Goal: Information Seeking & Learning: Compare options

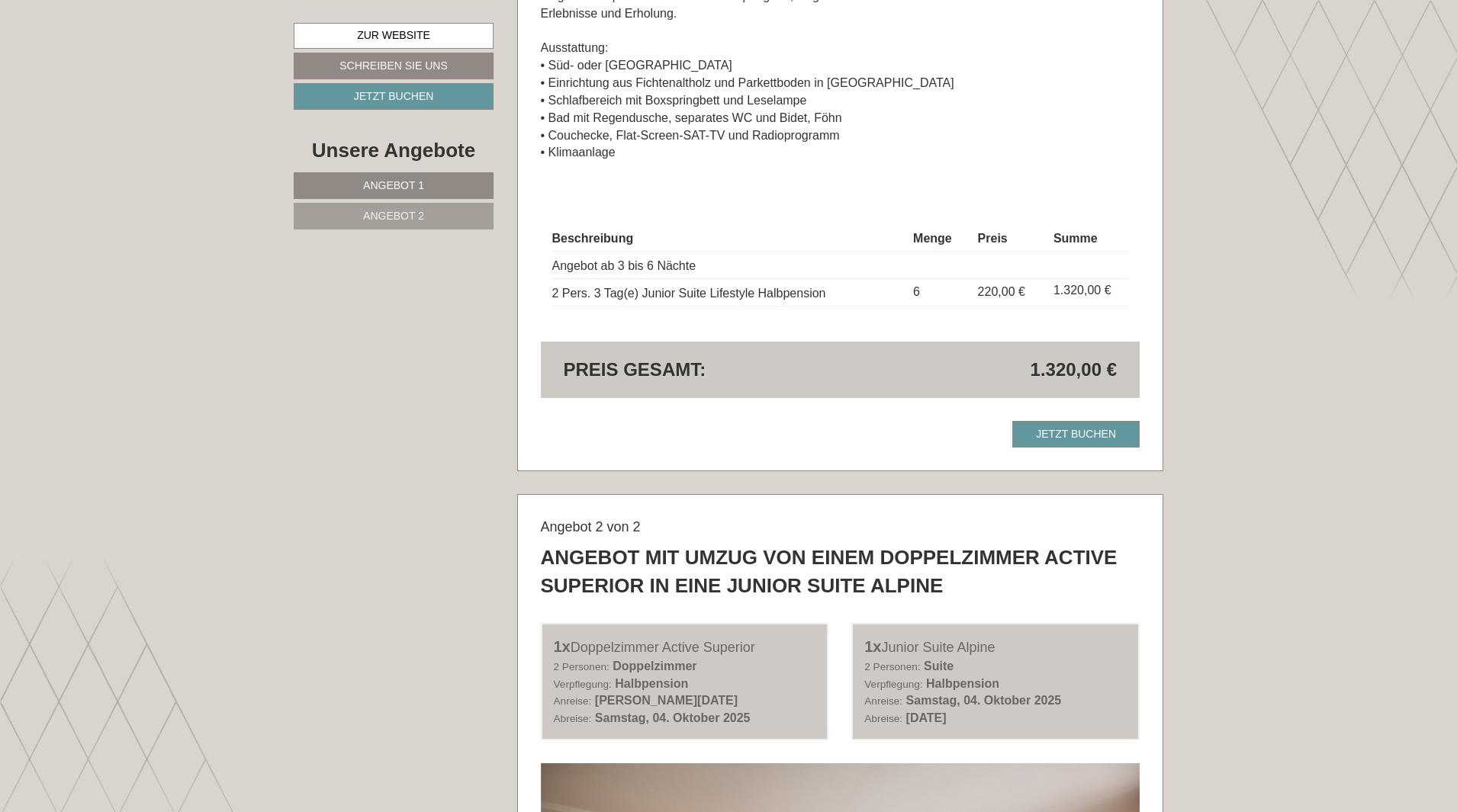
scroll to position [992, 0]
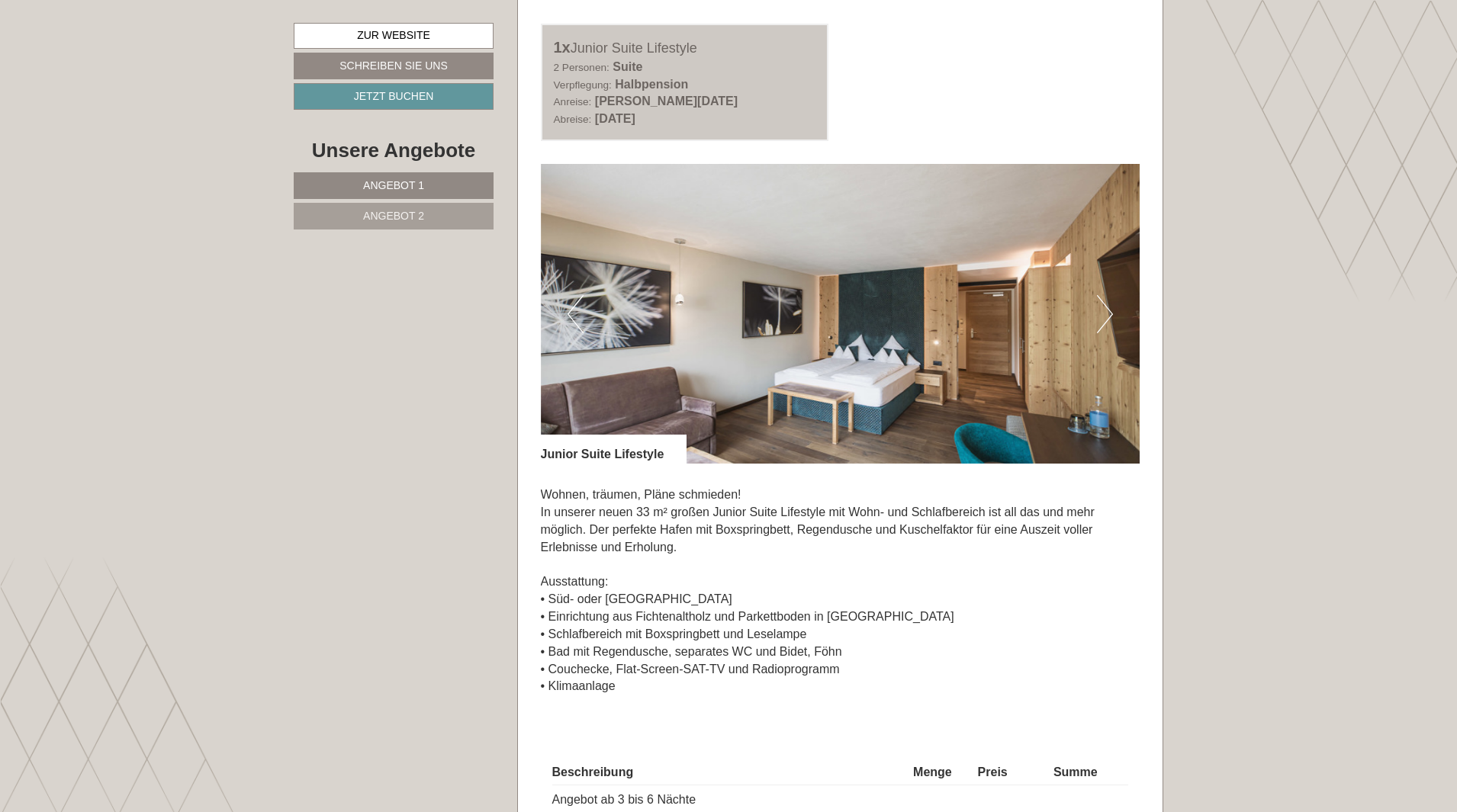
click at [1106, 311] on button "Next" at bounding box center [1105, 314] width 16 height 38
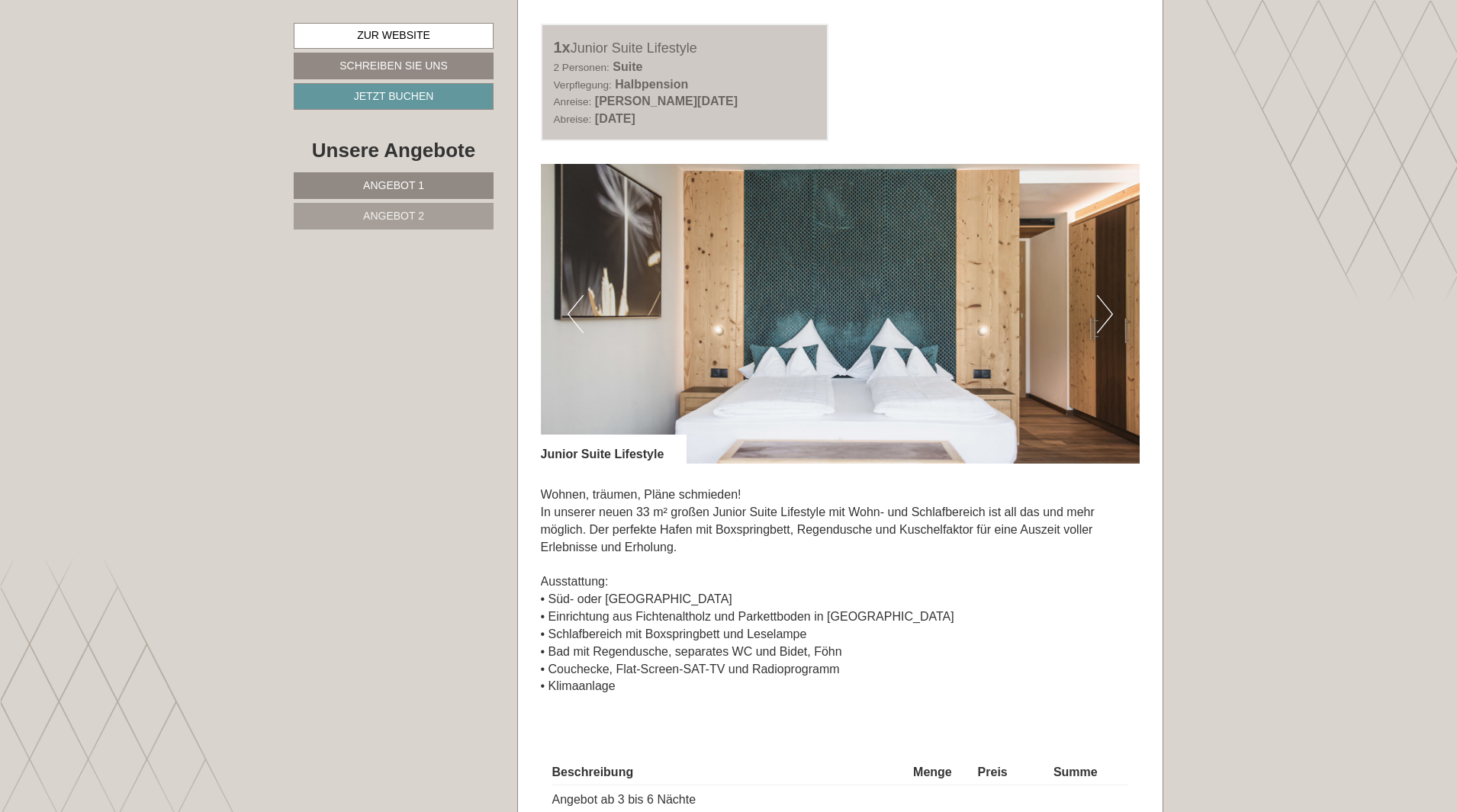
click at [1106, 311] on button "Next" at bounding box center [1105, 314] width 16 height 38
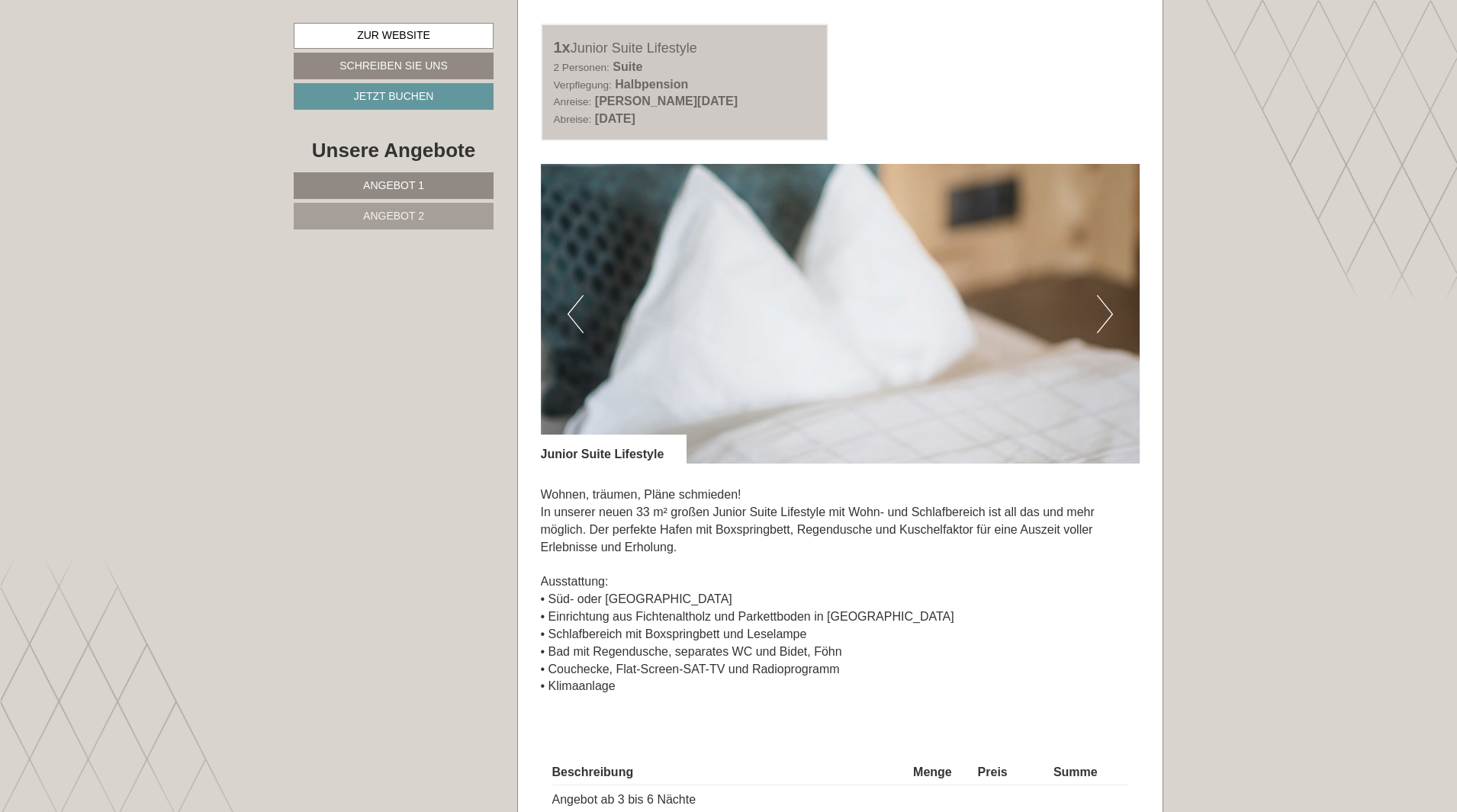
click at [1106, 311] on button "Next" at bounding box center [1105, 314] width 16 height 38
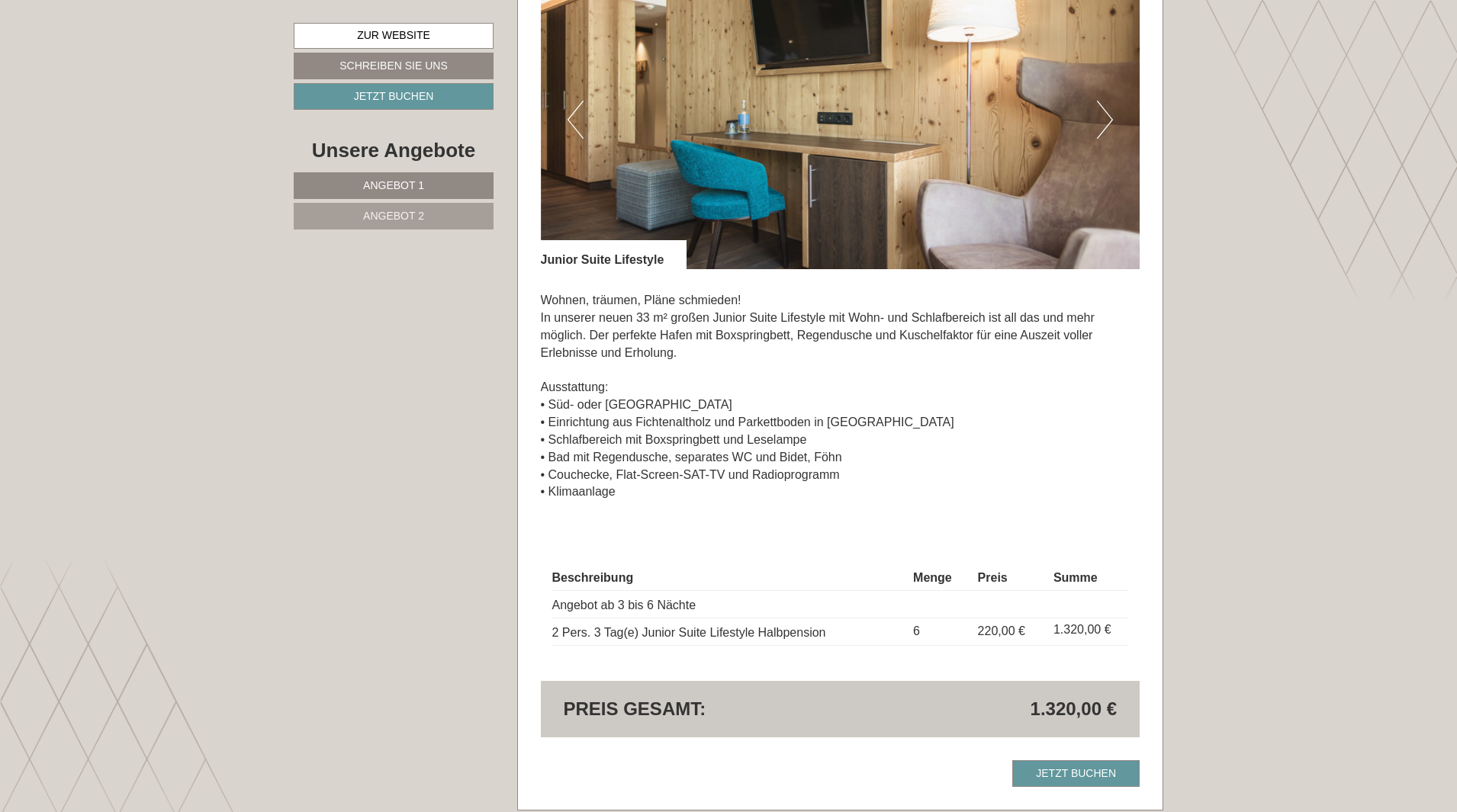
scroll to position [1373, 0]
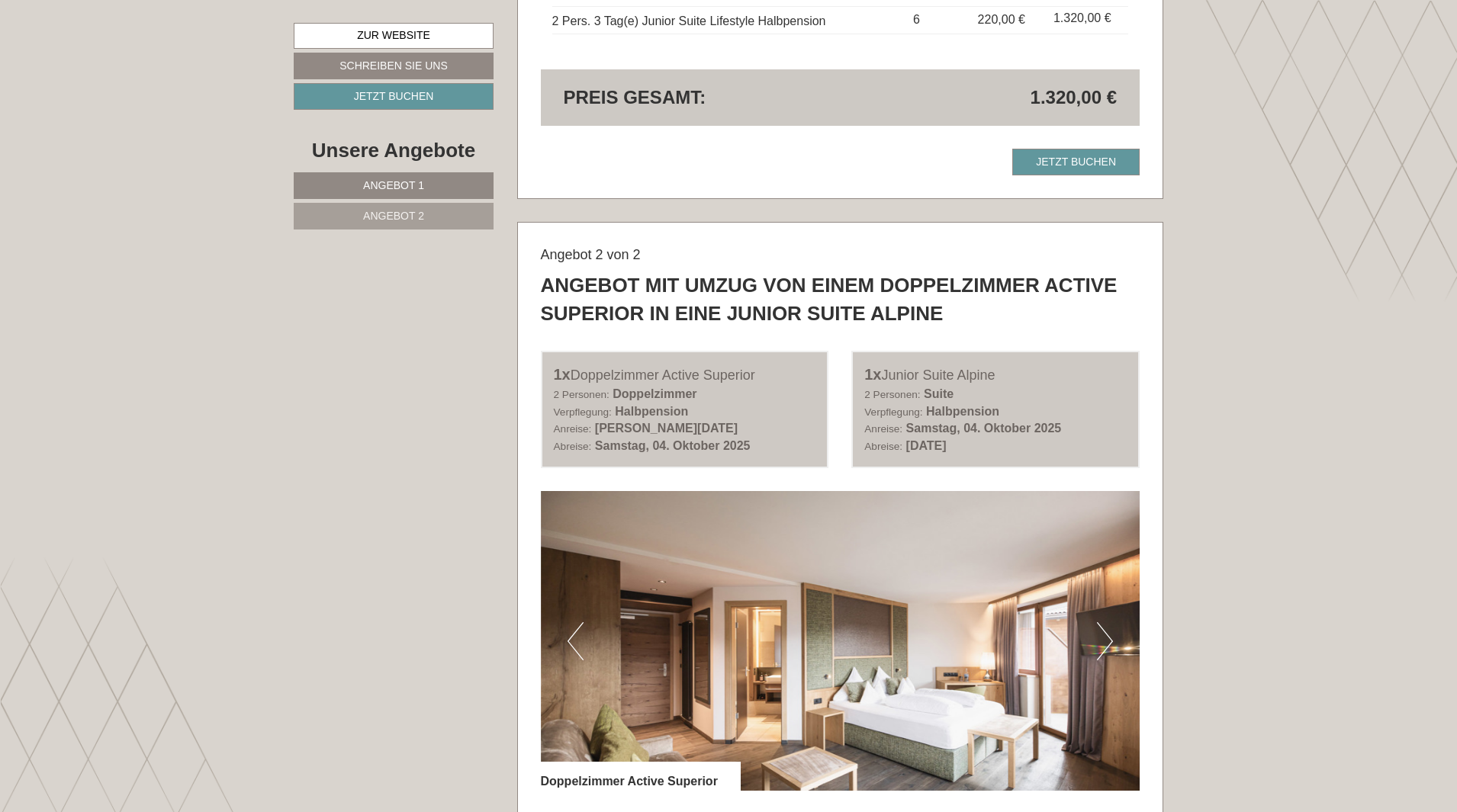
scroll to position [1904, 0]
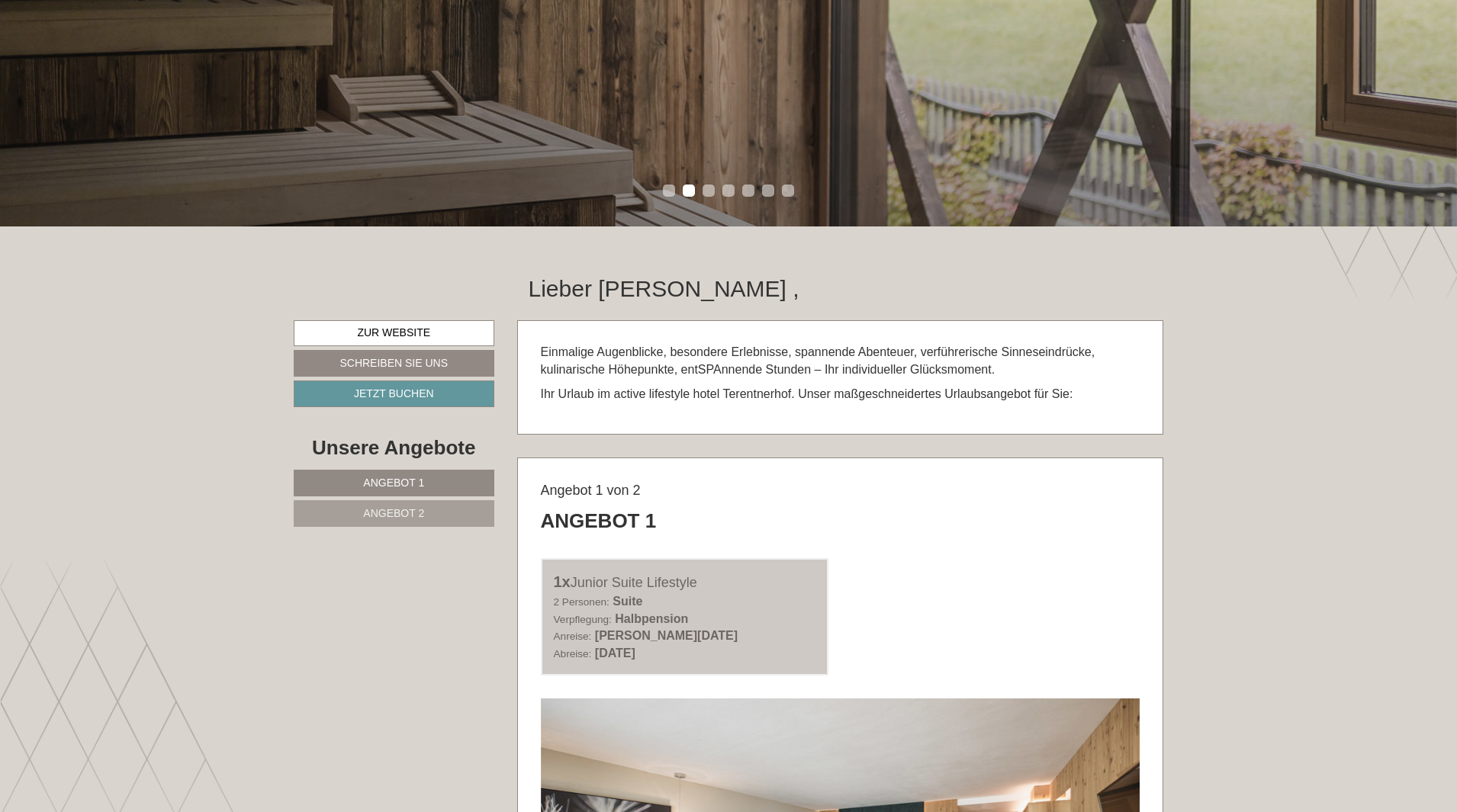
scroll to position [458, 0]
click at [387, 516] on span "Angebot 2" at bounding box center [394, 513] width 61 height 12
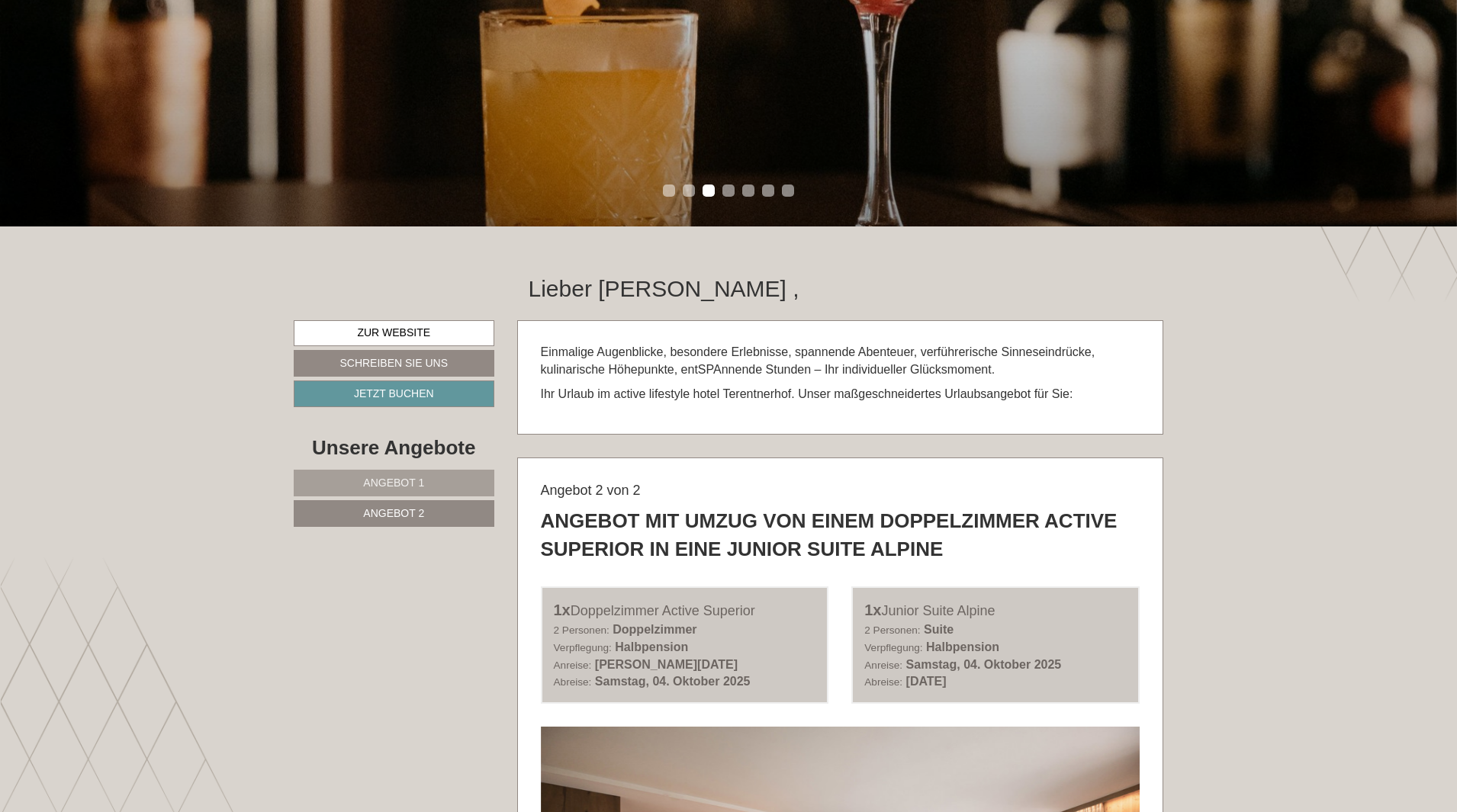
scroll to position [686, 0]
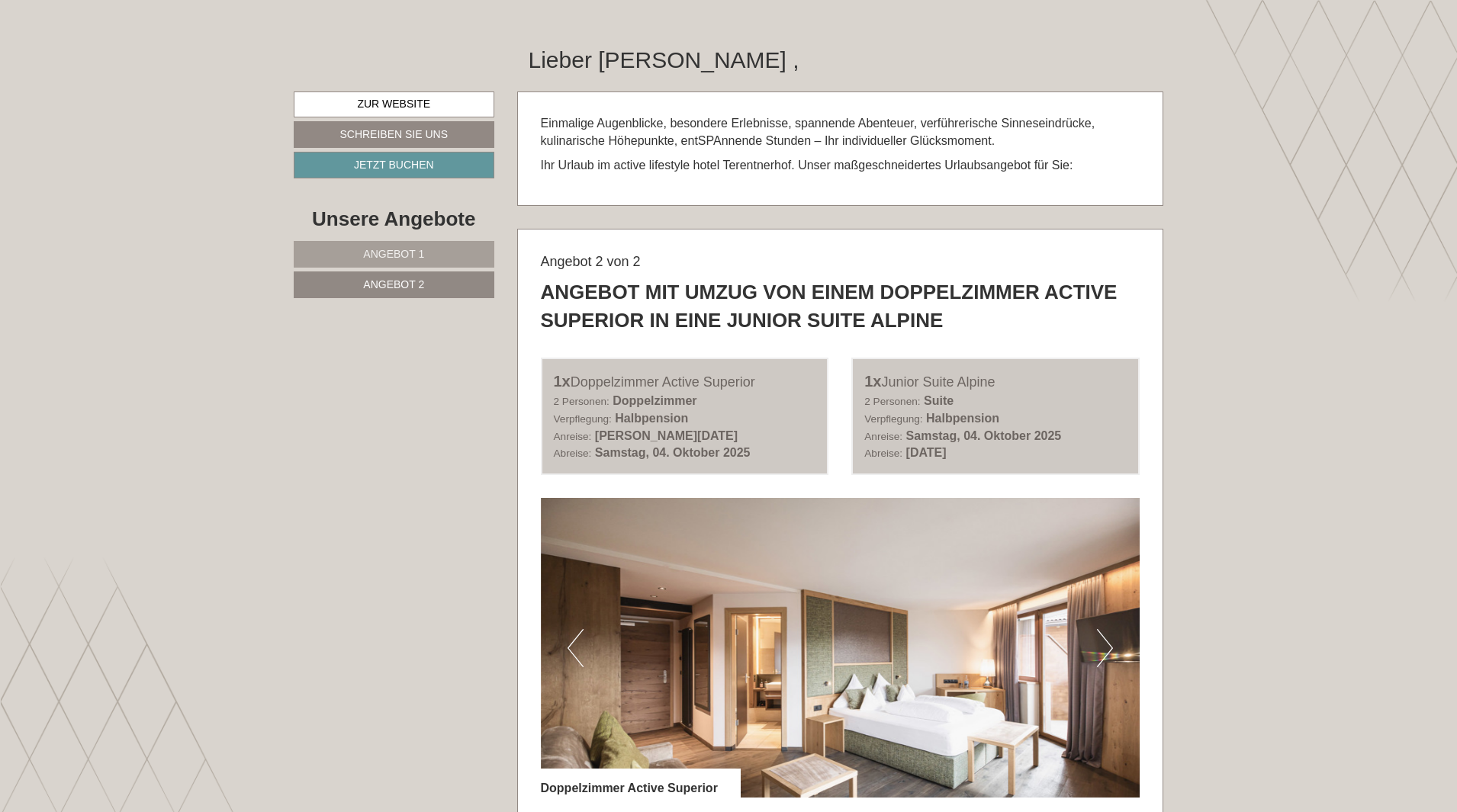
click at [1025, 415] on div "2 Personen: Suite Verpflegung: Halbpension" at bounding box center [996, 410] width 262 height 35
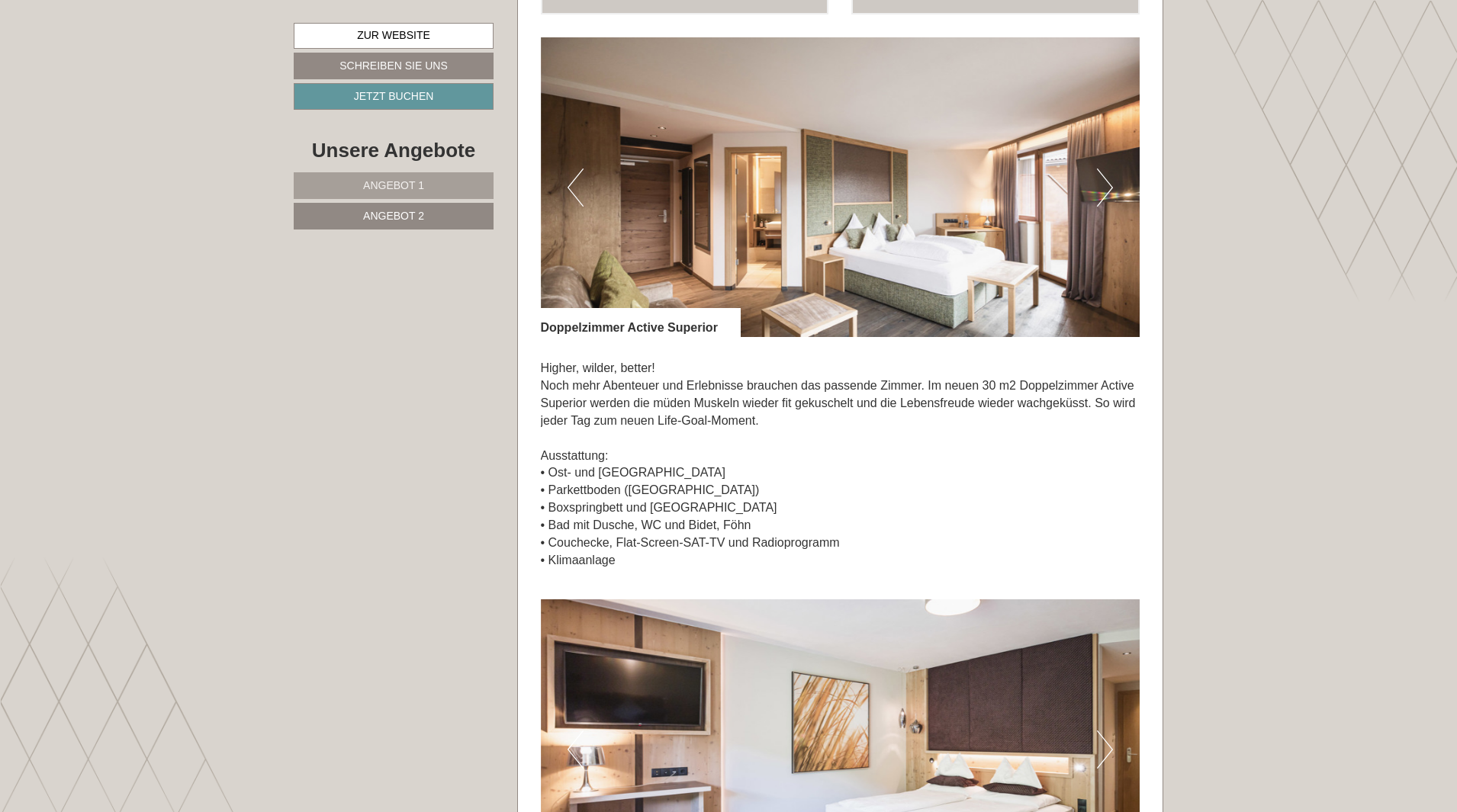
scroll to position [1373, 0]
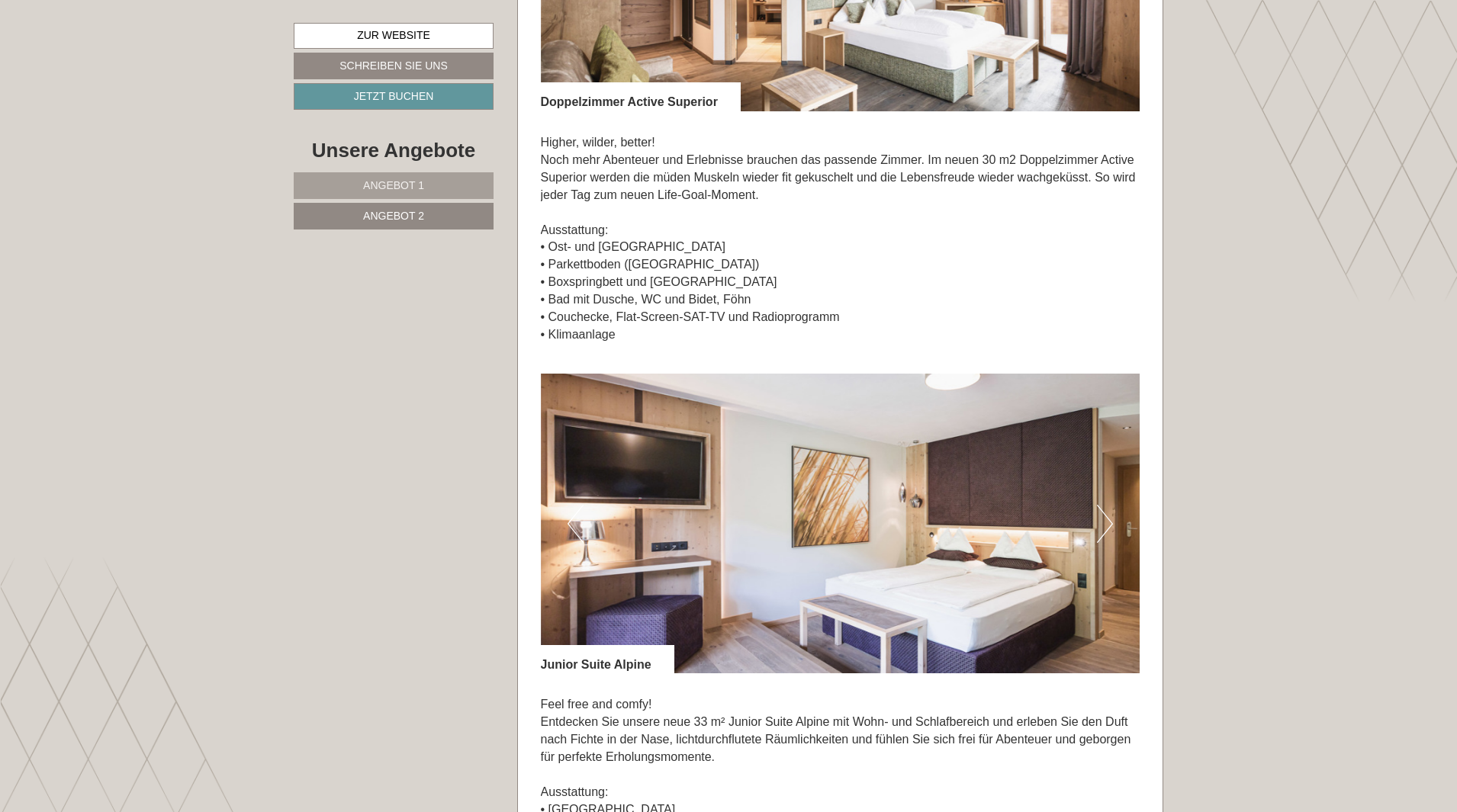
click at [1103, 523] on button "Next" at bounding box center [1105, 524] width 16 height 38
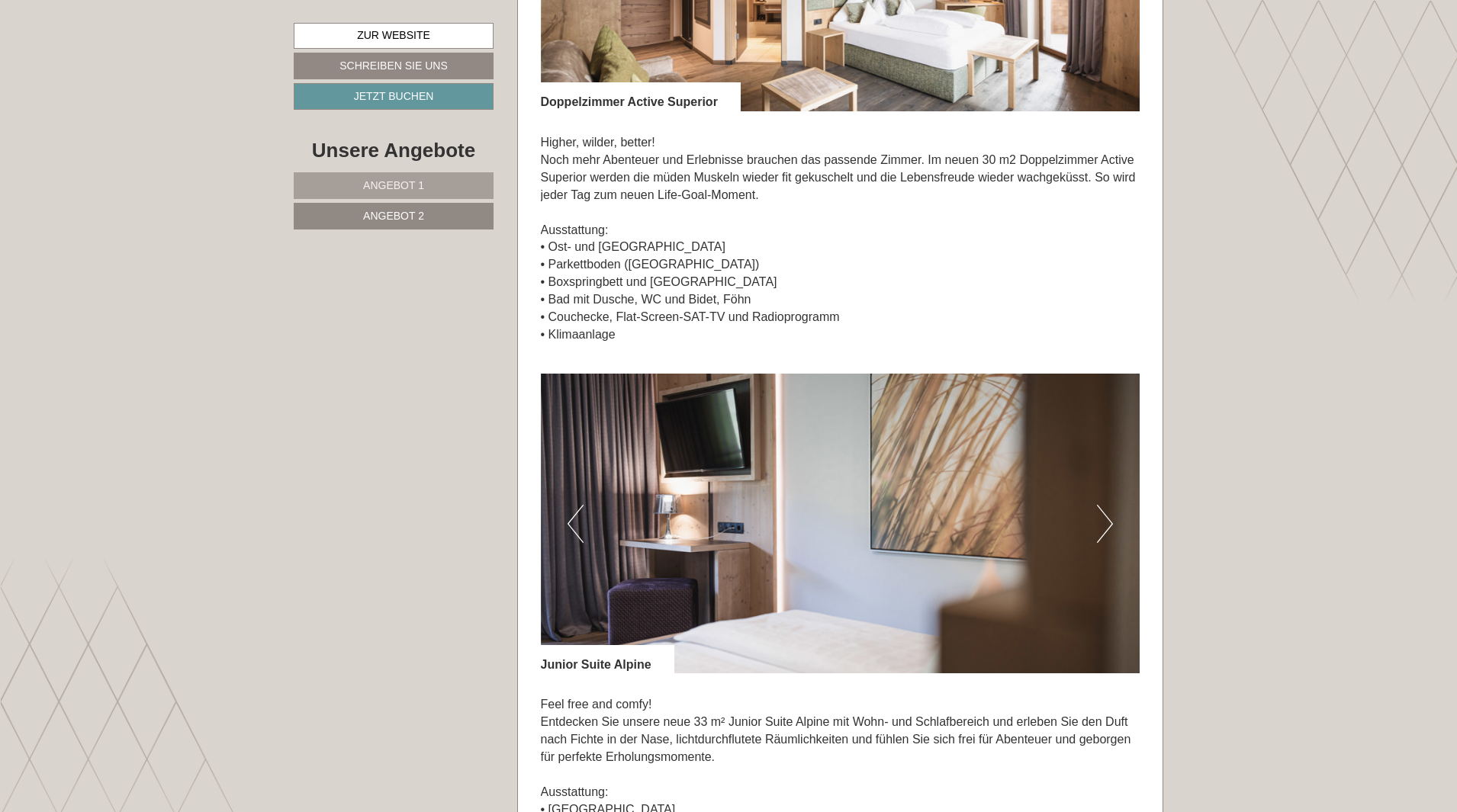
click at [1103, 523] on button "Next" at bounding box center [1105, 524] width 16 height 38
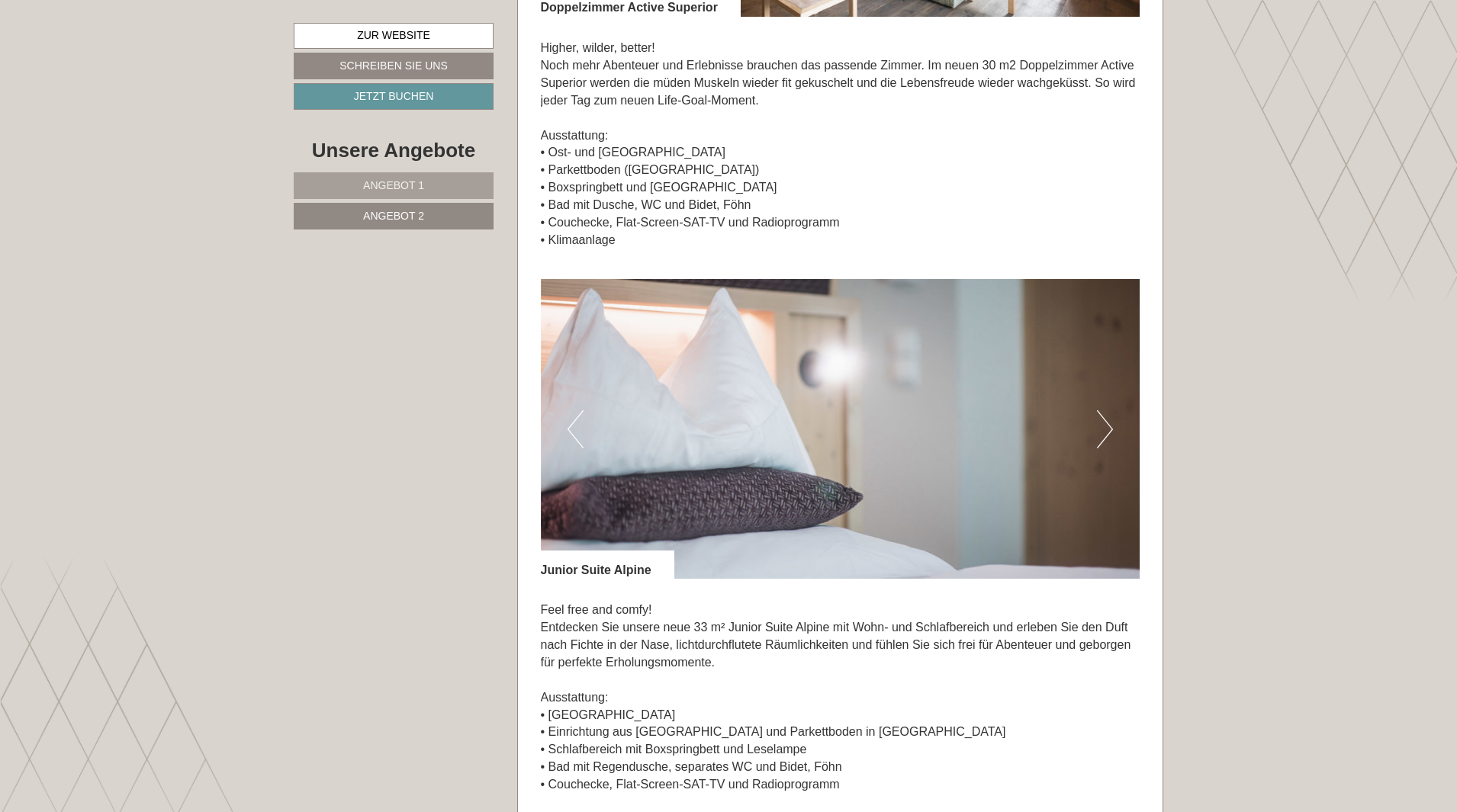
scroll to position [1144, 0]
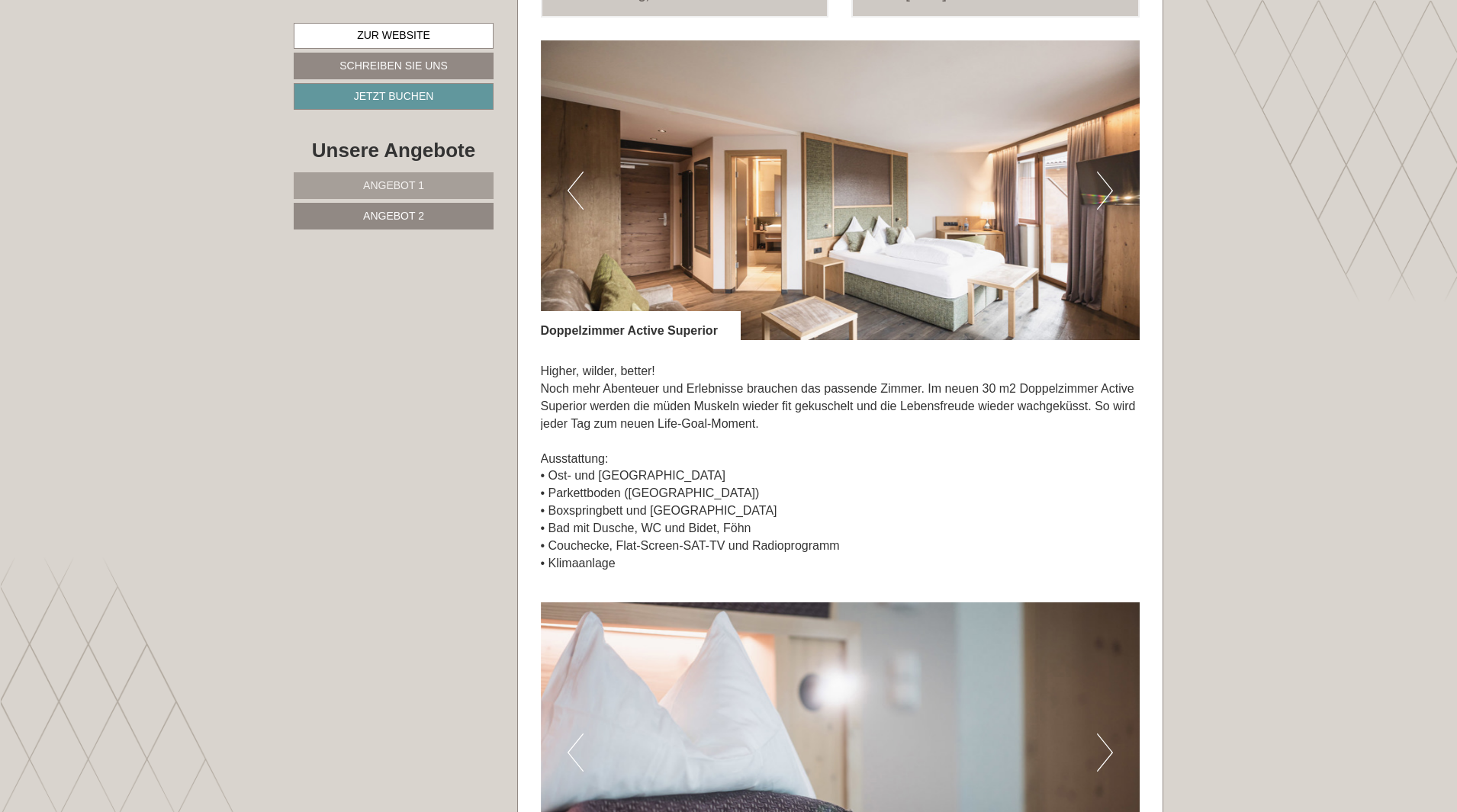
click at [415, 183] on span "Angebot 1" at bounding box center [394, 186] width 61 height 12
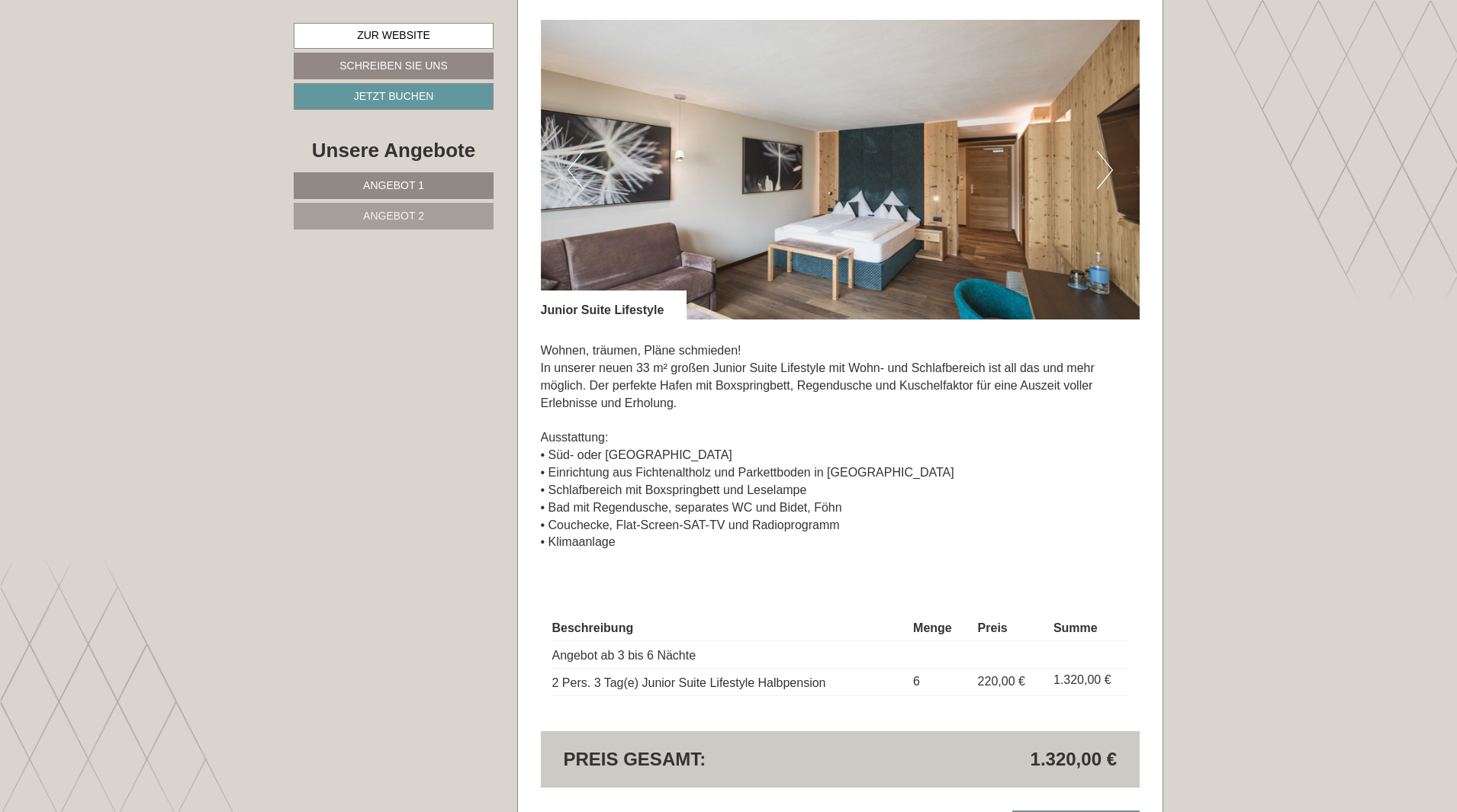
scroll to position [991, 0]
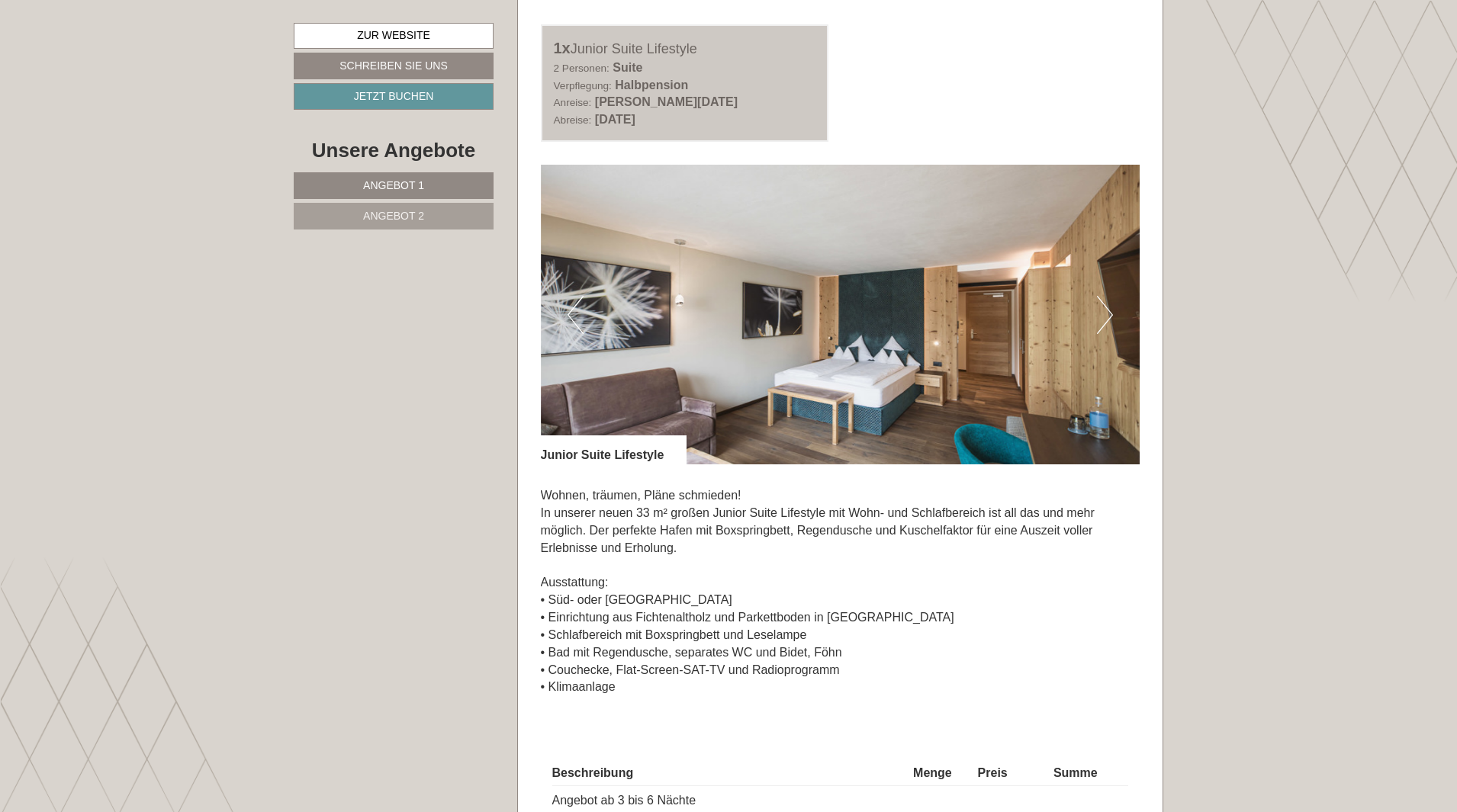
click at [1110, 314] on button "Next" at bounding box center [1105, 315] width 16 height 38
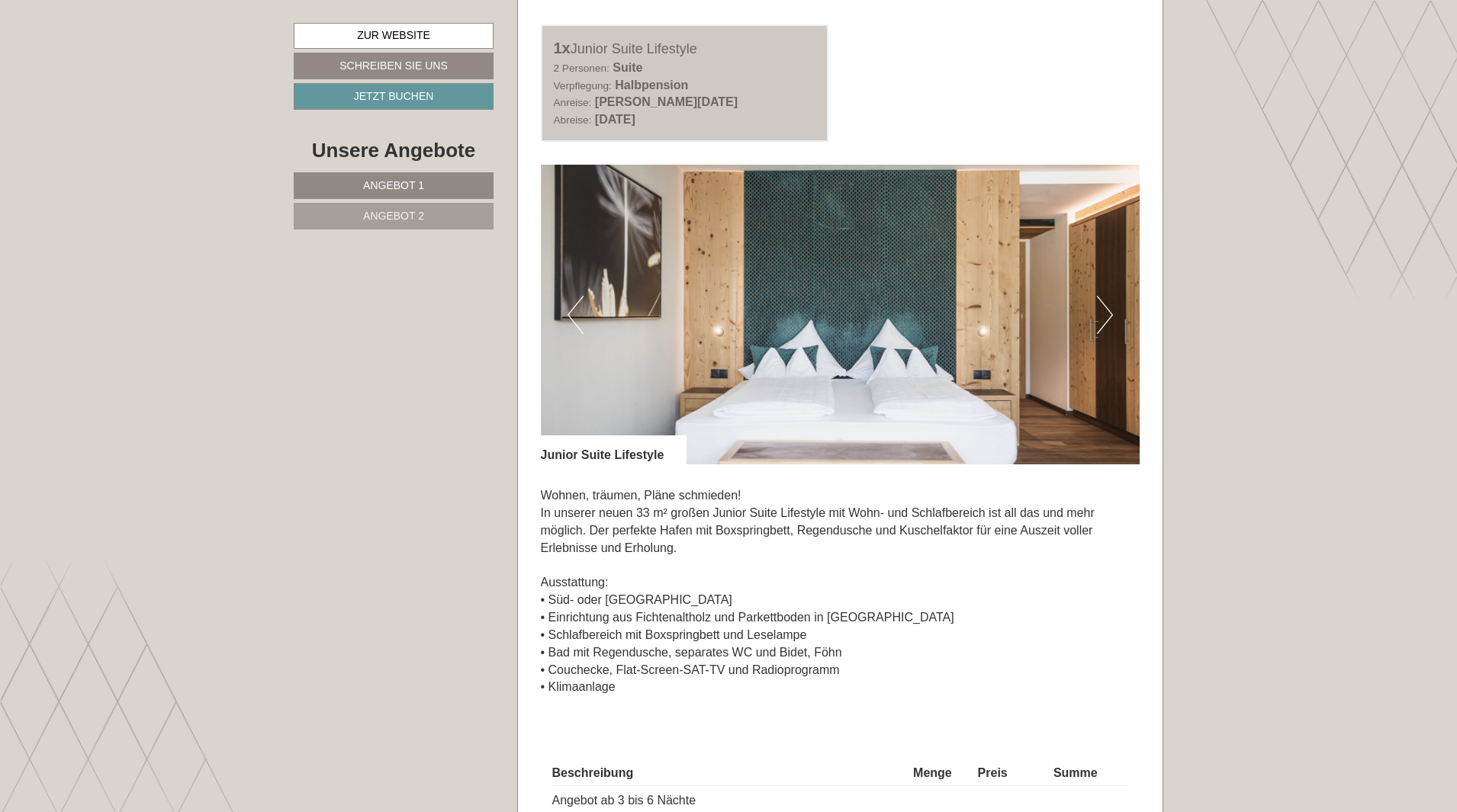
click at [1110, 314] on button "Next" at bounding box center [1105, 315] width 16 height 38
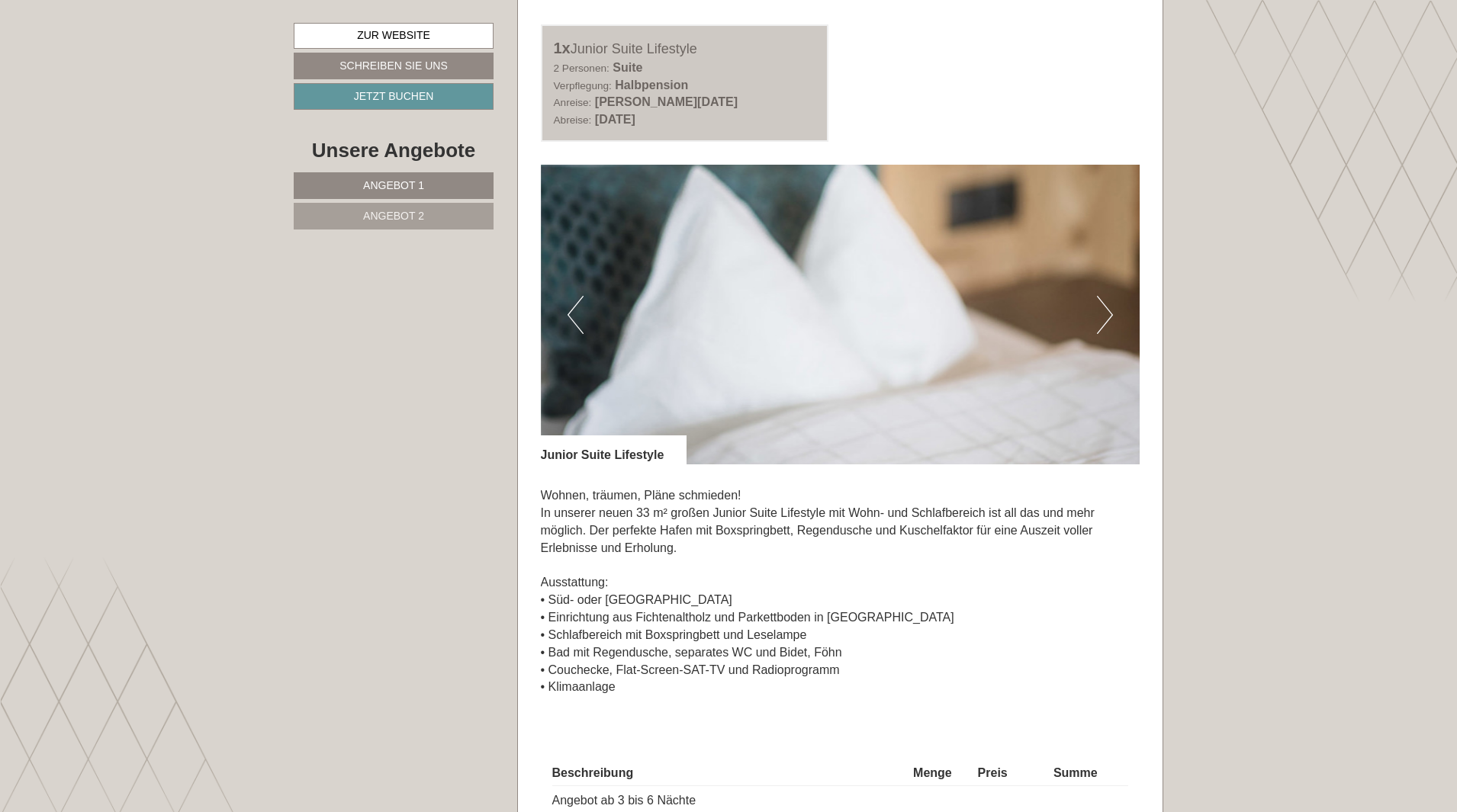
click at [1110, 313] on button "Next" at bounding box center [1105, 315] width 16 height 38
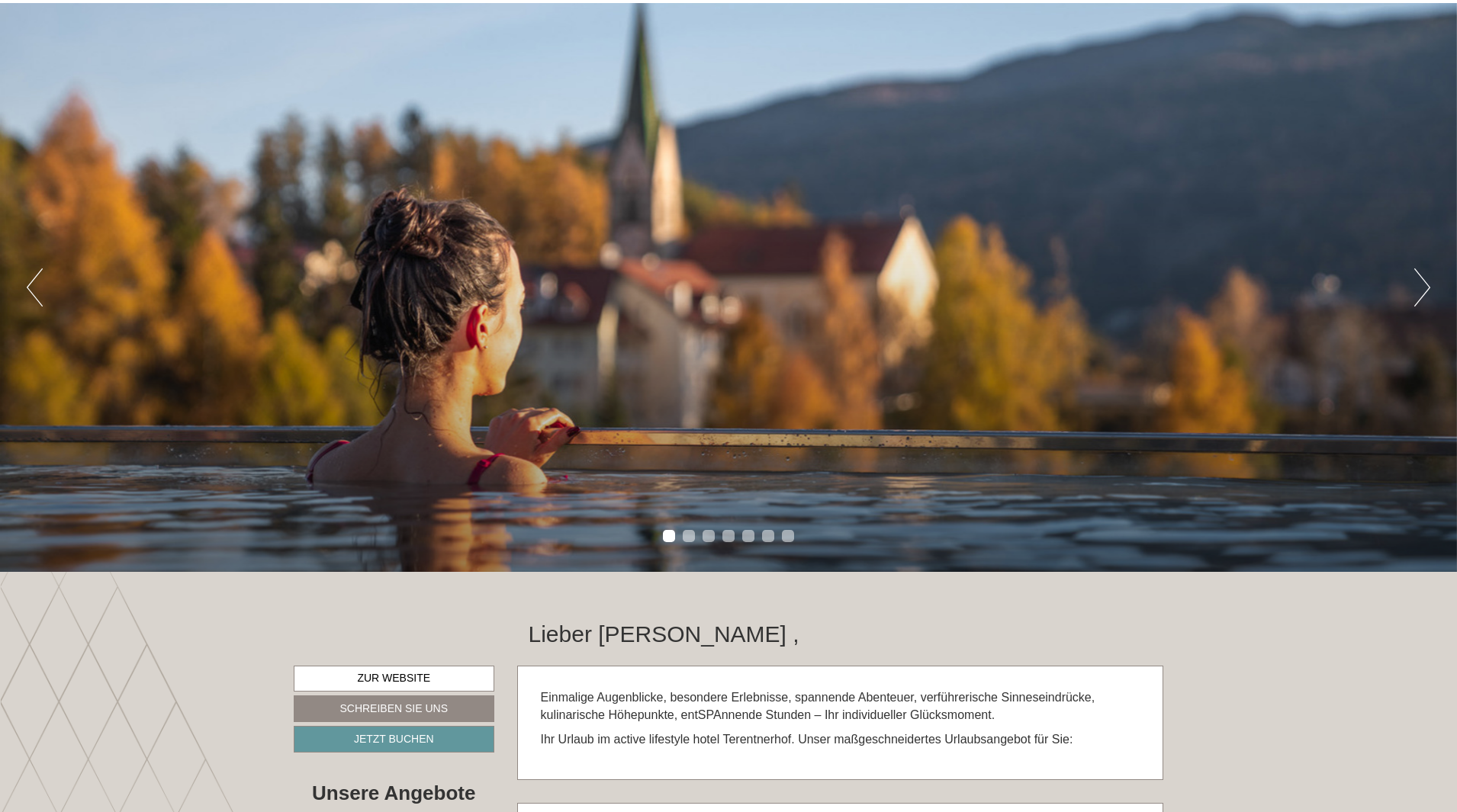
scroll to position [0, 0]
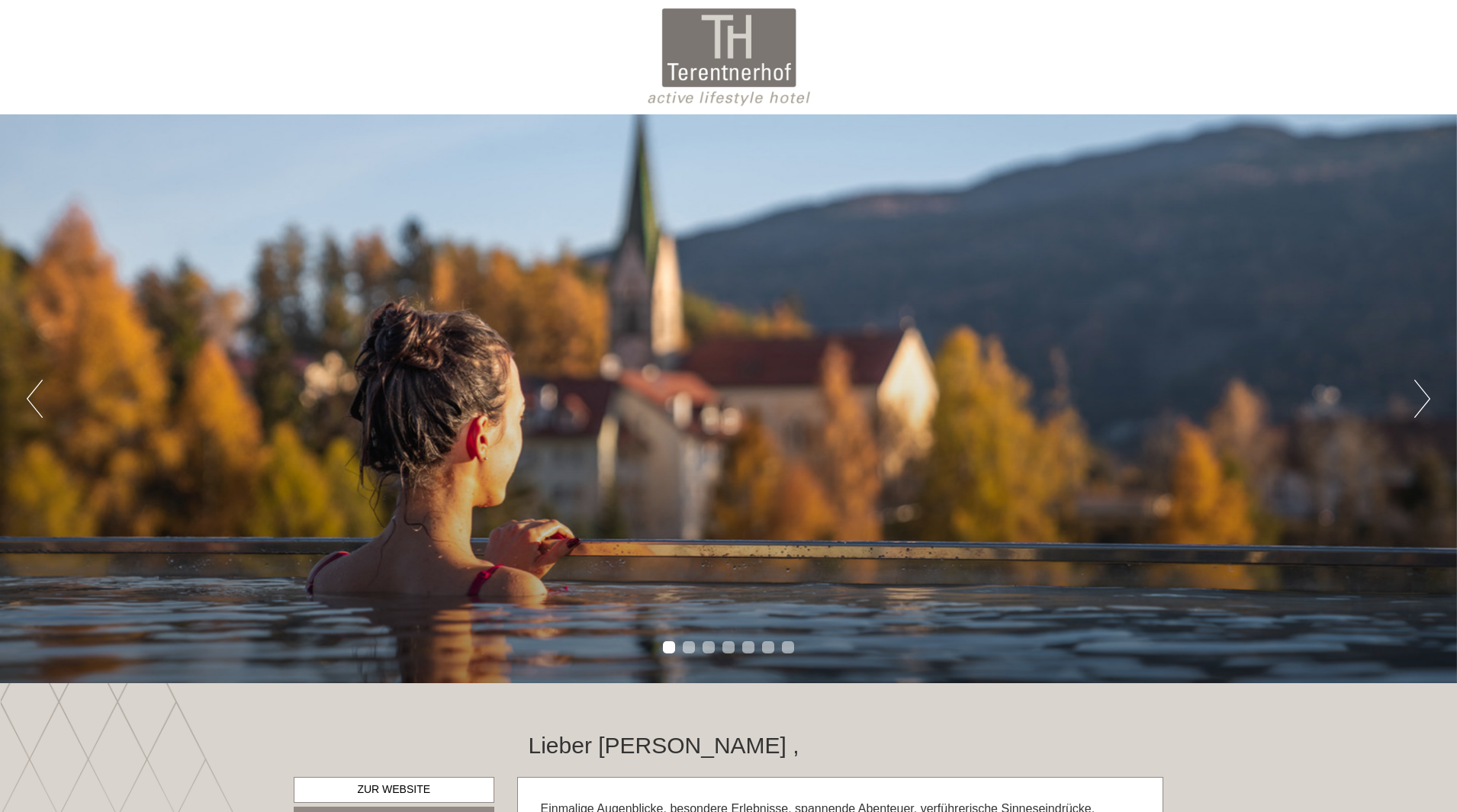
click at [737, 45] on div at bounding box center [728, 57] width 854 height 99
